Goal: Information Seeking & Learning: Learn about a topic

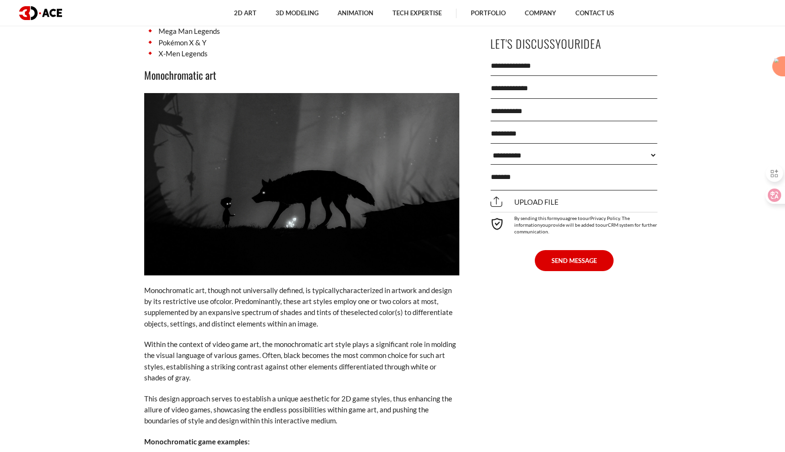
scroll to position [3864, 0]
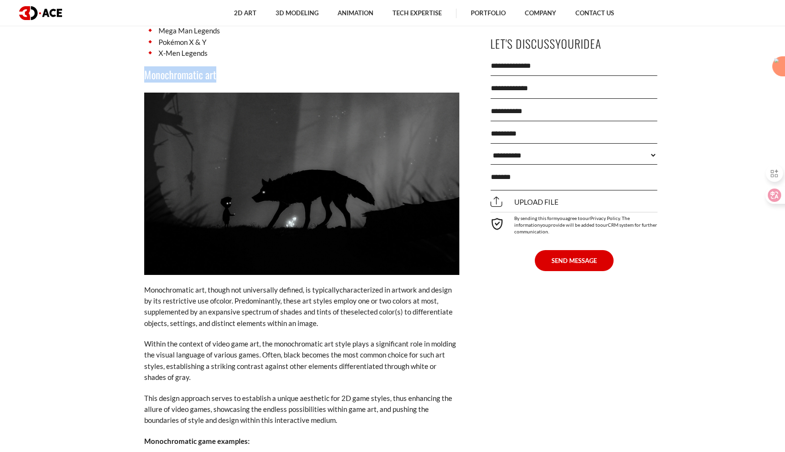
drag, startPoint x: 147, startPoint y: 53, endPoint x: 223, endPoint y: 57, distance: 76.5
click at [223, 66] on h3 "Monochromatic art" at bounding box center [301, 74] width 315 height 16
copy h3 "Monochromatic art"
click at [335, 285] on p "Monochromatic art, though not universally defined, is typically character ized …" at bounding box center [301, 307] width 315 height 45
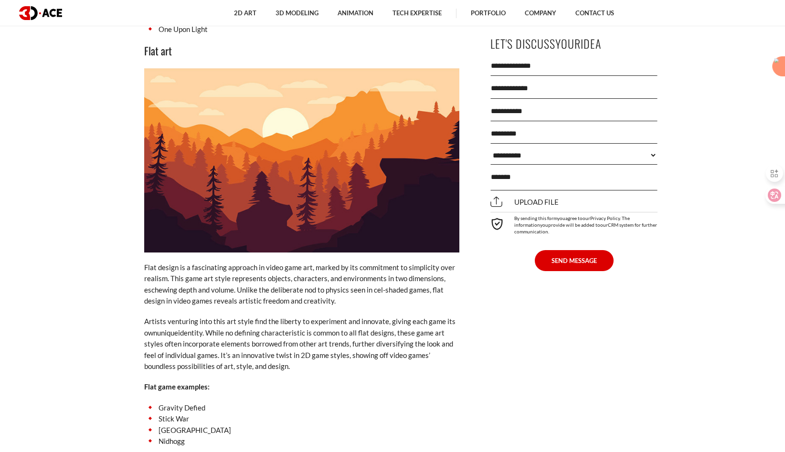
scroll to position [4334, 0]
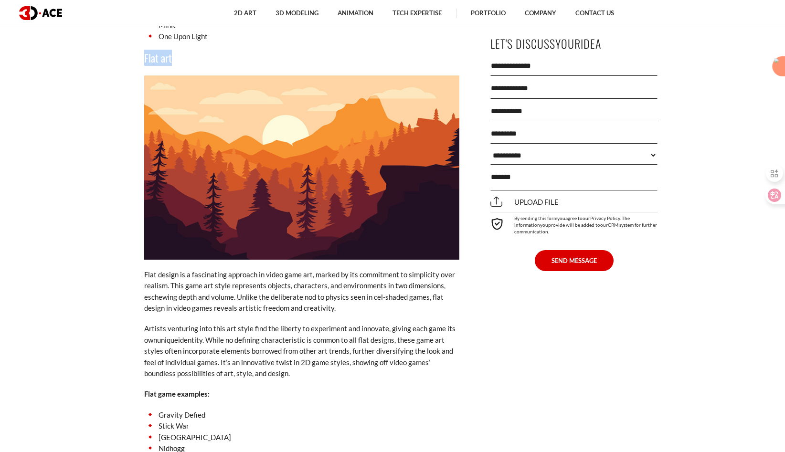
drag, startPoint x: 173, startPoint y: 37, endPoint x: 131, endPoint y: 36, distance: 41.5
copy h3 "Flat art"
click at [250, 274] on p "Flat design is a fascinating approach in video game art, marked by its commitme…" at bounding box center [301, 291] width 315 height 45
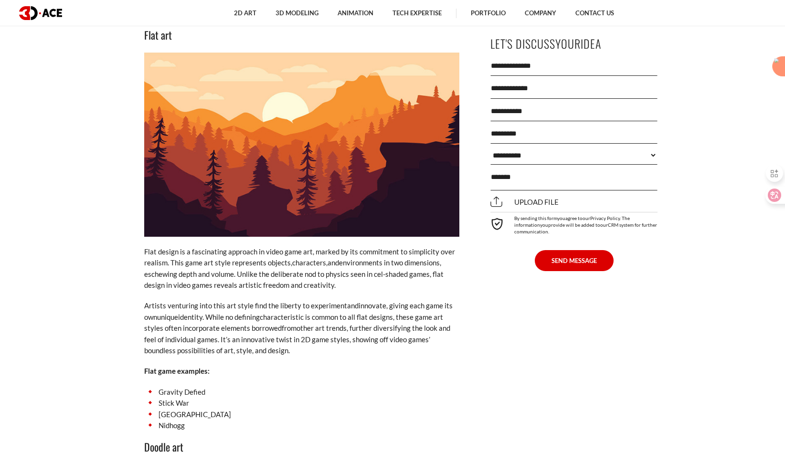
scroll to position [4348, 0]
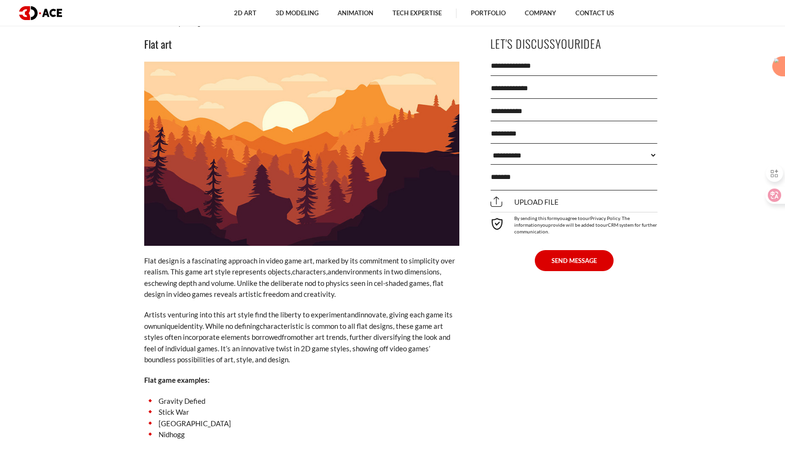
click at [373, 145] on img at bounding box center [301, 154] width 315 height 184
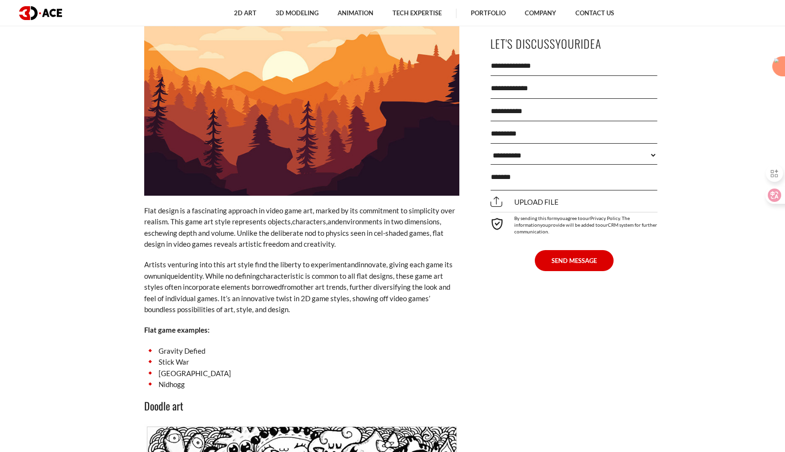
scroll to position [4398, 0]
drag, startPoint x: 160, startPoint y: 329, endPoint x: 230, endPoint y: 329, distance: 70.2
click at [230, 346] on li "Gravity Defied" at bounding box center [301, 351] width 315 height 11
copy li "Gravity Defied"
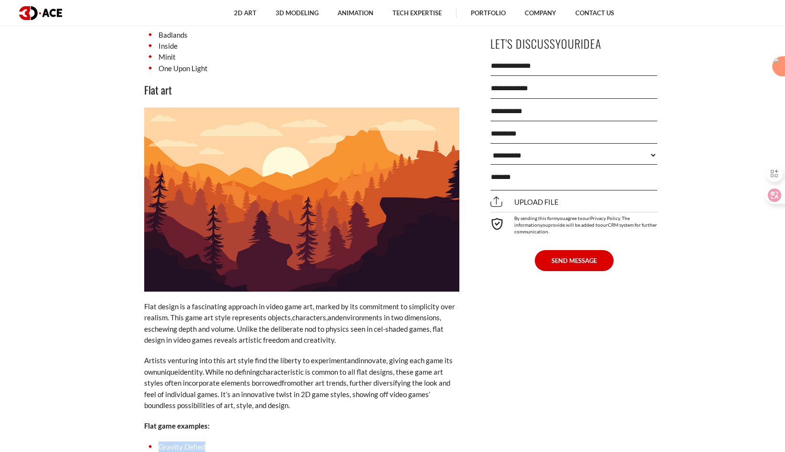
scroll to position [4283, 0]
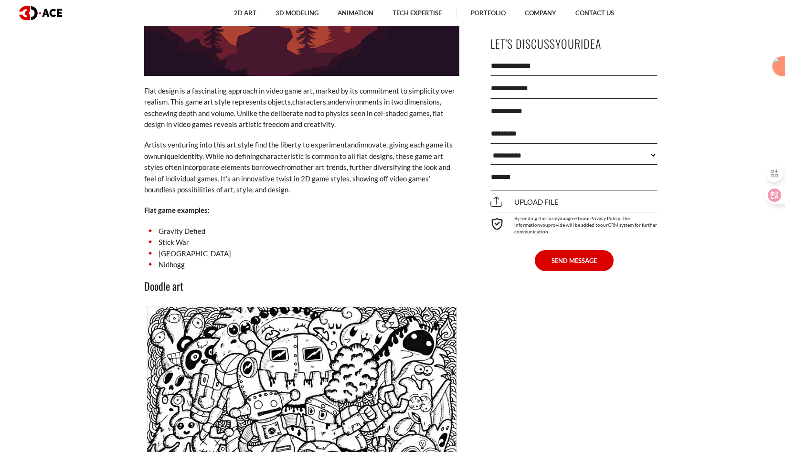
click at [264, 237] on li "Stick War" at bounding box center [301, 242] width 315 height 11
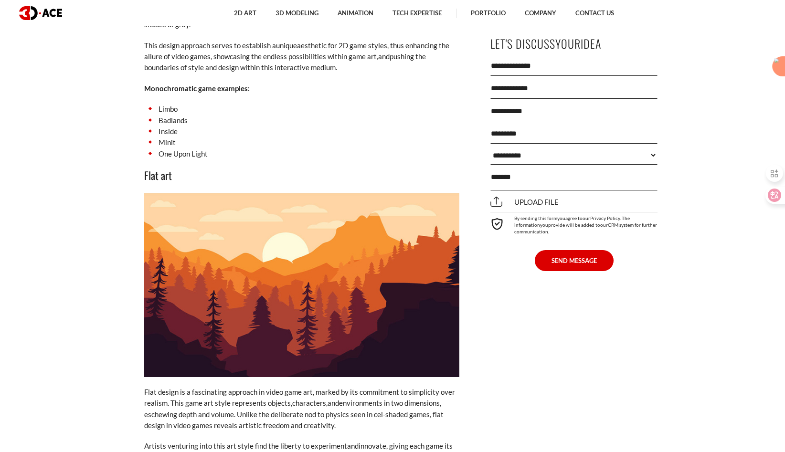
scroll to position [4220, 0]
